Goal: Obtain resource: Download file/media

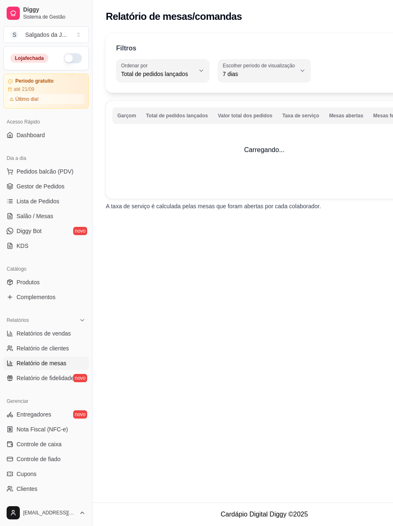
select select "TOTAL_OF_ORDERS"
select select "7"
click at [48, 339] on link "Relatórios de vendas" at bounding box center [46, 333] width 86 height 13
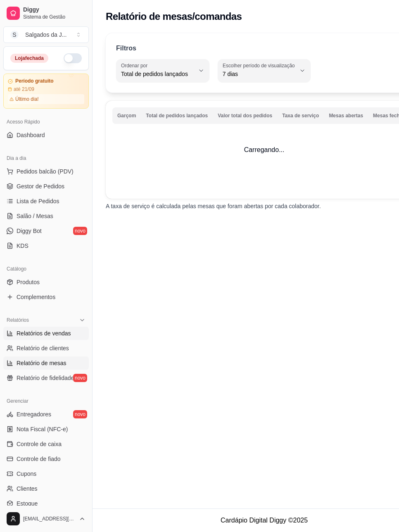
select select "ALL"
select select "0"
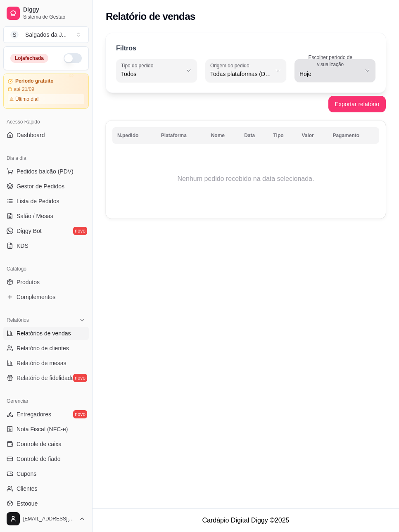
click at [308, 70] on span "Hoje" at bounding box center [330, 74] width 61 height 8
click at [319, 164] on span "45 dias" at bounding box center [330, 161] width 57 height 8
type input "45"
select select "45"
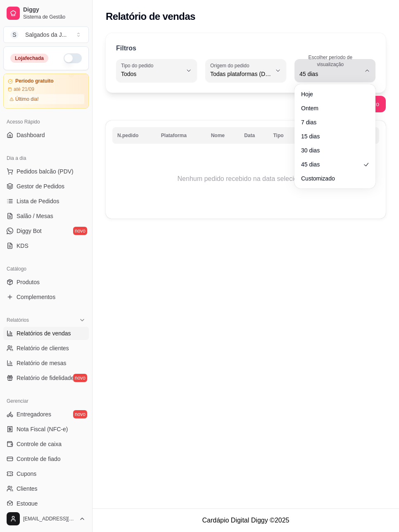
click at [330, 81] on button "Escolher período de visualização 45 dias" at bounding box center [335, 70] width 81 height 23
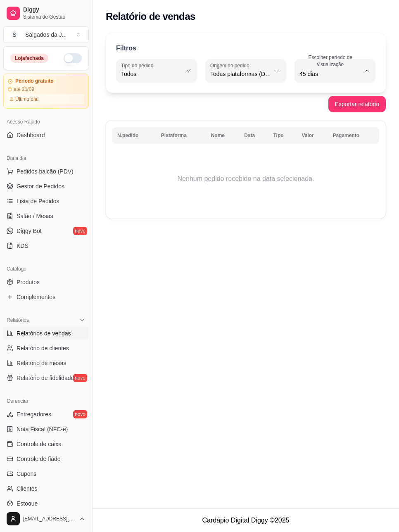
click at [310, 178] on span "Customizado" at bounding box center [330, 175] width 57 height 8
type input "-1"
select select "-1"
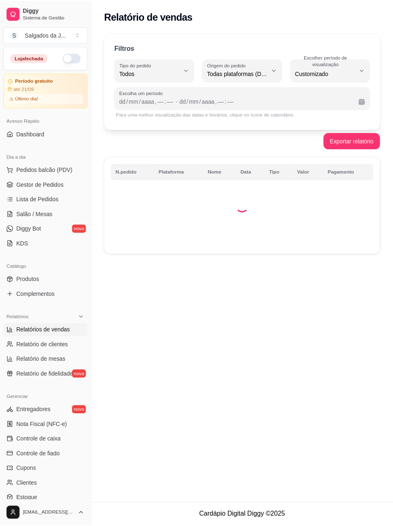
scroll to position [8, 0]
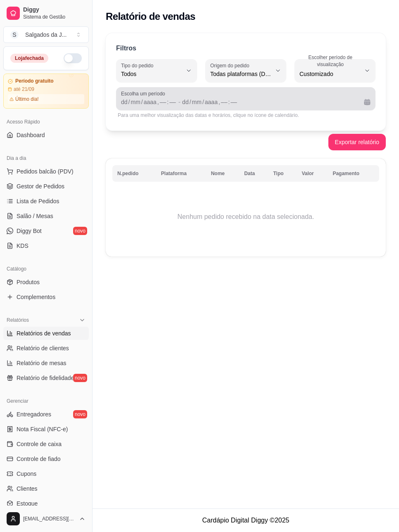
click at [234, 92] on span "Escolha um período" at bounding box center [246, 93] width 250 height 7
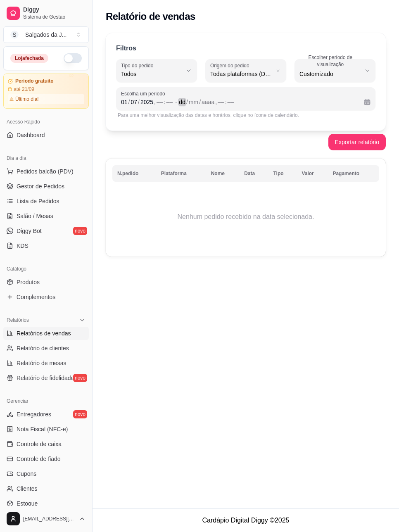
click at [183, 103] on div "dd" at bounding box center [182, 102] width 8 height 8
click at [342, 145] on button "Exportar relatório" at bounding box center [356, 142] width 57 height 17
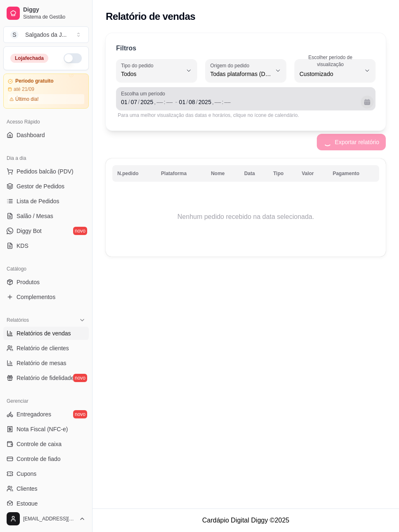
click at [369, 103] on button "Calendário" at bounding box center [367, 101] width 13 height 13
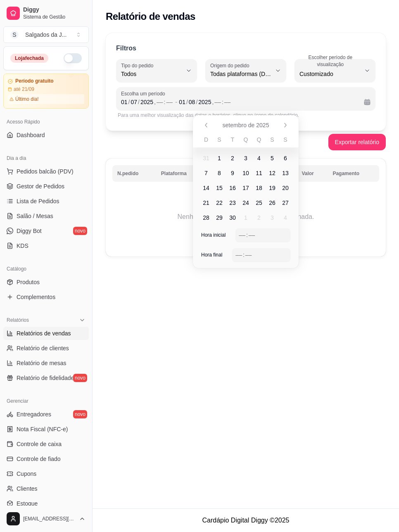
drag, startPoint x: 132, startPoint y: 136, endPoint x: 154, endPoint y: 106, distance: 36.9
click at [133, 135] on div "Exportar relatório" at bounding box center [246, 142] width 280 height 17
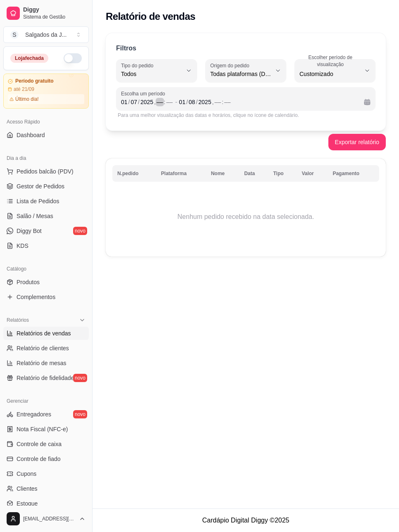
click at [157, 100] on div "––" at bounding box center [160, 102] width 8 height 8
click at [215, 100] on div "––" at bounding box center [215, 102] width 8 height 8
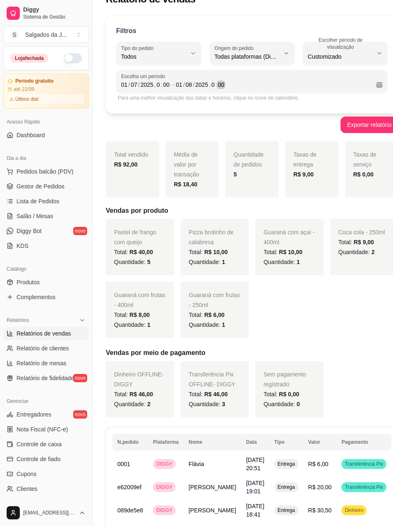
scroll to position [0, 0]
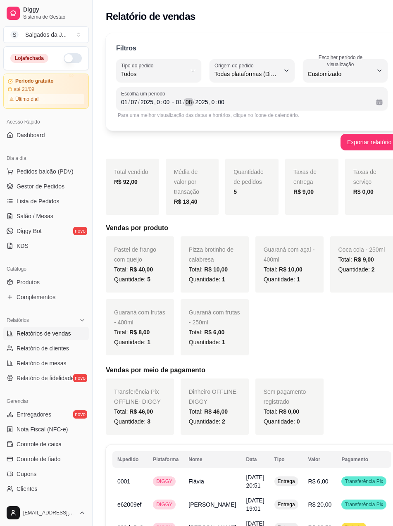
click at [193, 102] on div "/" at bounding box center [193, 102] width 3 height 8
